Goal: Check status: Check status

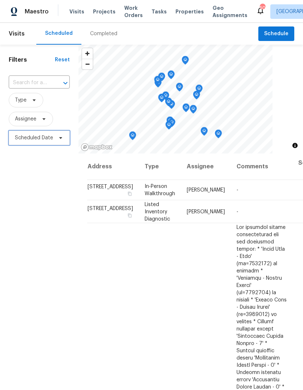
click at [60, 140] on icon at bounding box center [61, 138] width 6 height 6
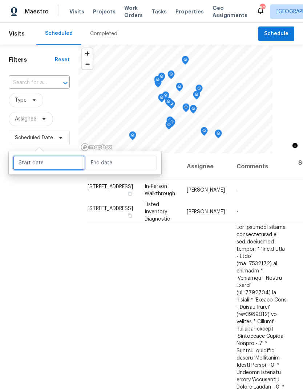
click at [51, 163] on input "text" at bounding box center [48, 163] width 71 height 15
select select "9"
select select "2025"
select select "10"
select select "2025"
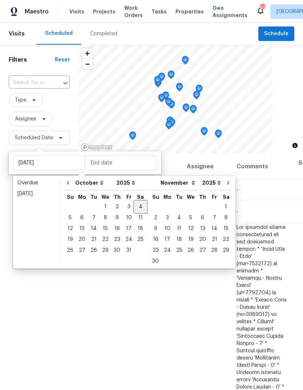
click at [139, 204] on div "4" at bounding box center [140, 207] width 11 height 10
type input "[DATE]"
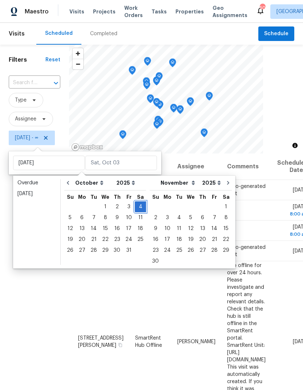
click at [140, 205] on div "4" at bounding box center [140, 207] width 11 height 10
type input "[DATE]"
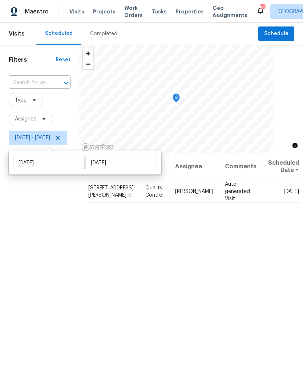
click at [38, 328] on div "Filters Reset ​ Type Assignee [DATE] - [DATE]" at bounding box center [39, 255] width 79 height 421
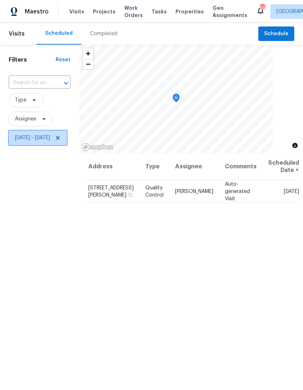
click at [61, 139] on icon at bounding box center [58, 138] width 6 height 6
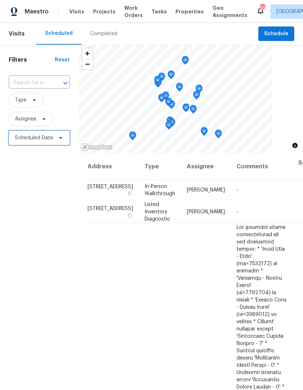
click at [42, 136] on span "Scheduled Date" at bounding box center [34, 137] width 38 height 7
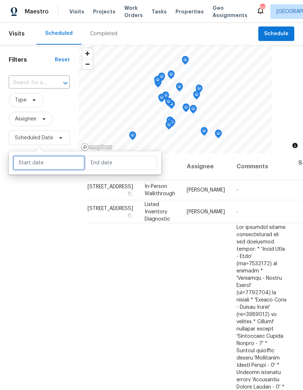
click at [61, 165] on input "text" at bounding box center [48, 163] width 71 height 15
select select "9"
select select "2025"
select select "10"
select select "2025"
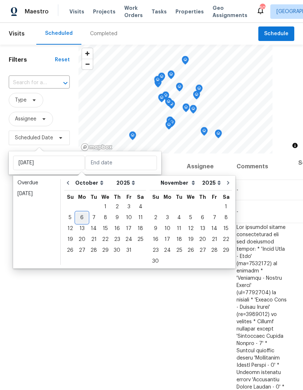
click at [82, 218] on div "6" at bounding box center [82, 218] width 12 height 10
type input "[DATE]"
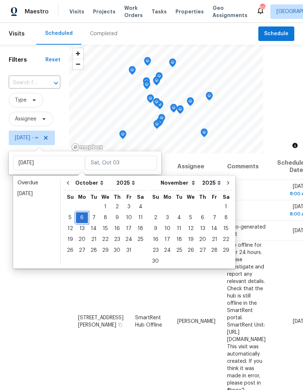
click at [85, 216] on div "6" at bounding box center [82, 218] width 12 height 10
type input "[DATE]"
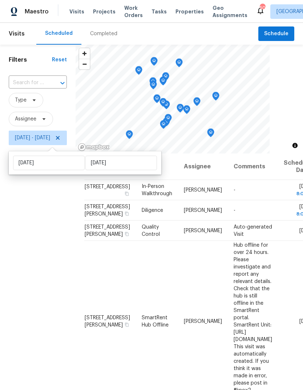
click at [53, 307] on div "Filters Reset ​ Type Assignee [DATE] - [DATE]" at bounding box center [37, 255] width 75 height 421
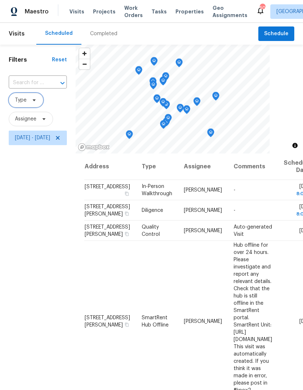
click at [33, 99] on icon at bounding box center [34, 100] width 6 height 6
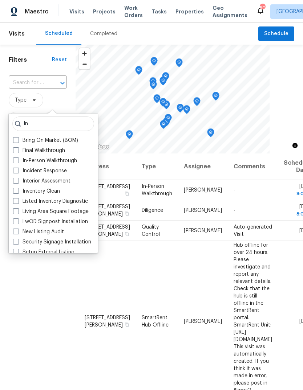
type input "In"
click at [18, 158] on span at bounding box center [16, 160] width 6 height 6
click at [18, 158] on input "In-Person Walkthrough" at bounding box center [15, 159] width 5 height 5
checkbox input "true"
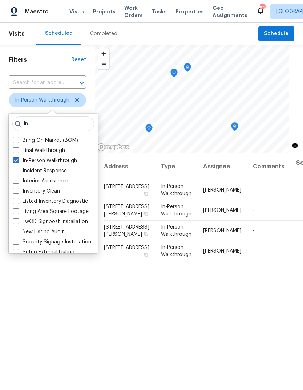
click at [44, 334] on div "Filters Reset ​ In-Person Walkthrough Assignee [DATE] - [DATE]" at bounding box center [47, 255] width 95 height 421
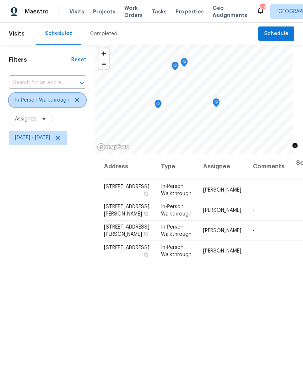
click at [75, 101] on icon at bounding box center [77, 100] width 6 height 6
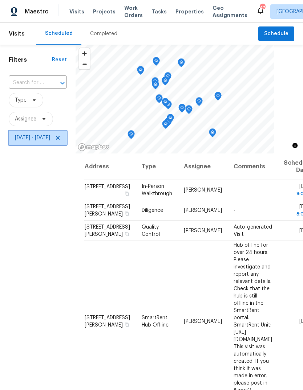
click at [61, 136] on icon at bounding box center [58, 138] width 6 height 6
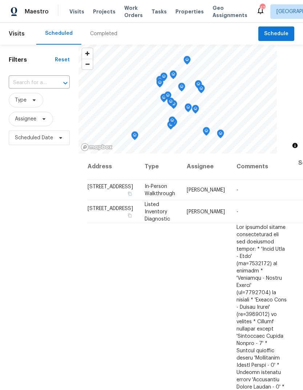
click at [109, 32] on div "Completed" at bounding box center [103, 33] width 27 height 7
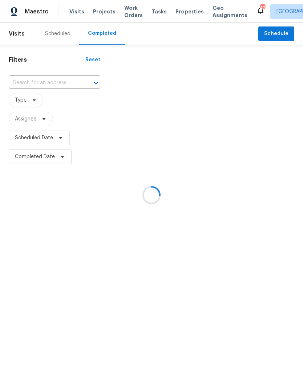
click at [47, 83] on div at bounding box center [151, 195] width 303 height 390
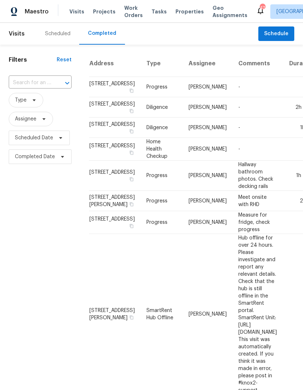
click at [39, 82] on input "text" at bounding box center [30, 82] width 42 height 11
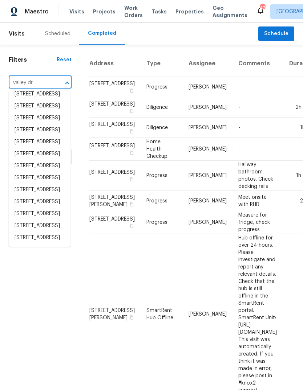
scroll to position [176, 0]
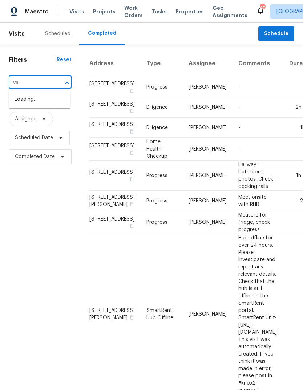
type input "v"
type input "2219"
click at [30, 106] on li "[STREET_ADDRESS]" at bounding box center [40, 100] width 62 height 12
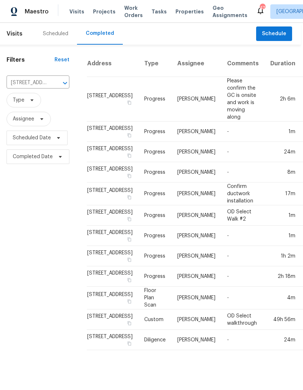
scroll to position [0, 2]
click at [226, 97] on td "Please confirm the GC is onsite and work is moving along" at bounding box center [242, 99] width 43 height 45
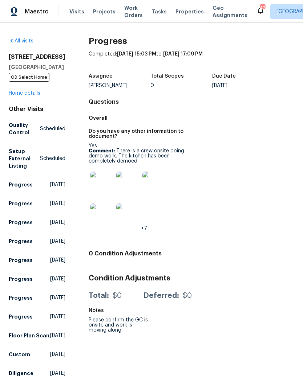
click at [100, 182] on img at bounding box center [101, 183] width 23 height 23
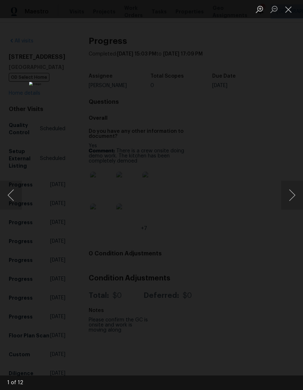
click at [294, 193] on button "Next image" at bounding box center [292, 195] width 22 height 29
click at [290, 194] on button "Next image" at bounding box center [292, 195] width 22 height 29
click at [292, 194] on button "Next image" at bounding box center [292, 195] width 22 height 29
click at [292, 197] on button "Next image" at bounding box center [292, 195] width 22 height 29
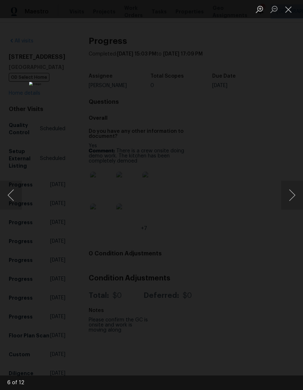
click at [294, 192] on button "Next image" at bounding box center [292, 195] width 22 height 29
click at [290, 195] on button "Next image" at bounding box center [292, 195] width 22 height 29
click at [291, 194] on button "Next image" at bounding box center [292, 195] width 22 height 29
click at [292, 193] on button "Next image" at bounding box center [292, 195] width 22 height 29
click at [290, 195] on button "Next image" at bounding box center [292, 195] width 22 height 29
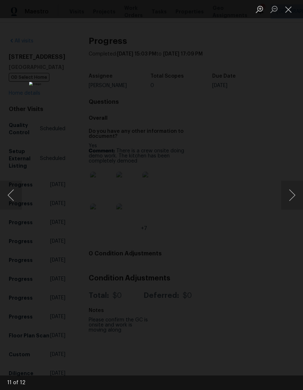
click at [290, 197] on button "Next image" at bounding box center [292, 195] width 22 height 29
click at [291, 7] on button "Close lightbox" at bounding box center [288, 9] width 15 height 13
